Goal: Transaction & Acquisition: Purchase product/service

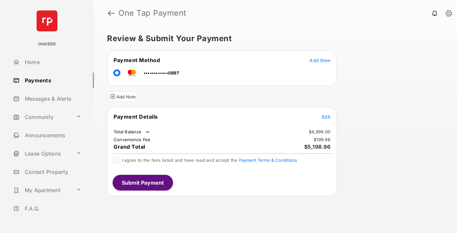
click at [326, 116] on span "Edit" at bounding box center [326, 117] width 8 height 6
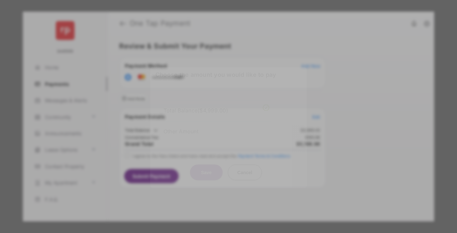
click at [216, 129] on div "Other Amount" at bounding box center [216, 130] width 106 height 11
type input "****"
click at [206, 173] on button "Save" at bounding box center [206, 172] width 33 height 16
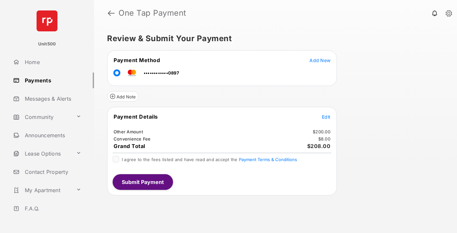
click at [326, 116] on span "Edit" at bounding box center [326, 117] width 8 height 6
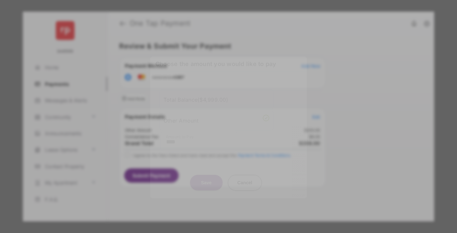
click at [206, 182] on button "Save" at bounding box center [206, 183] width 33 height 16
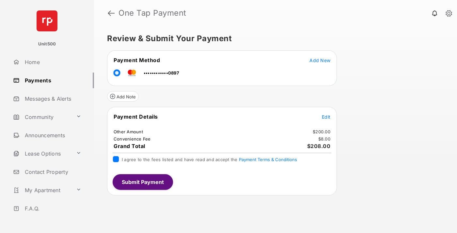
click at [142, 181] on button "Submit Payment" at bounding box center [143, 182] width 60 height 16
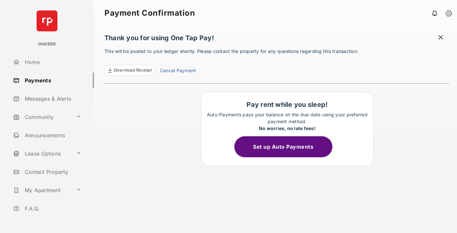
click at [129, 70] on span "Download Receipt" at bounding box center [133, 70] width 38 height 7
click at [440, 38] on span at bounding box center [440, 38] width 7 height 8
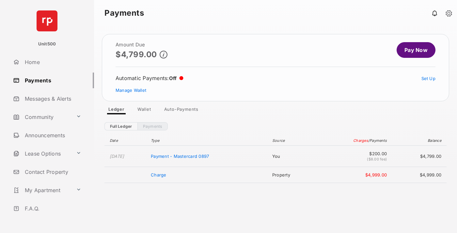
click at [131, 90] on link "Manage Wallet" at bounding box center [130, 89] width 31 height 5
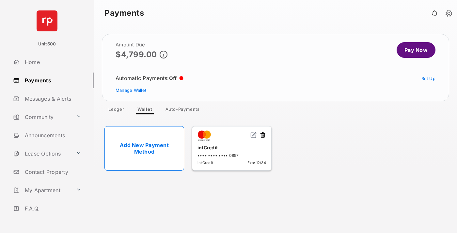
click at [263, 135] on button at bounding box center [262, 135] width 7 height 8
